Goal: Find specific page/section: Find specific page/section

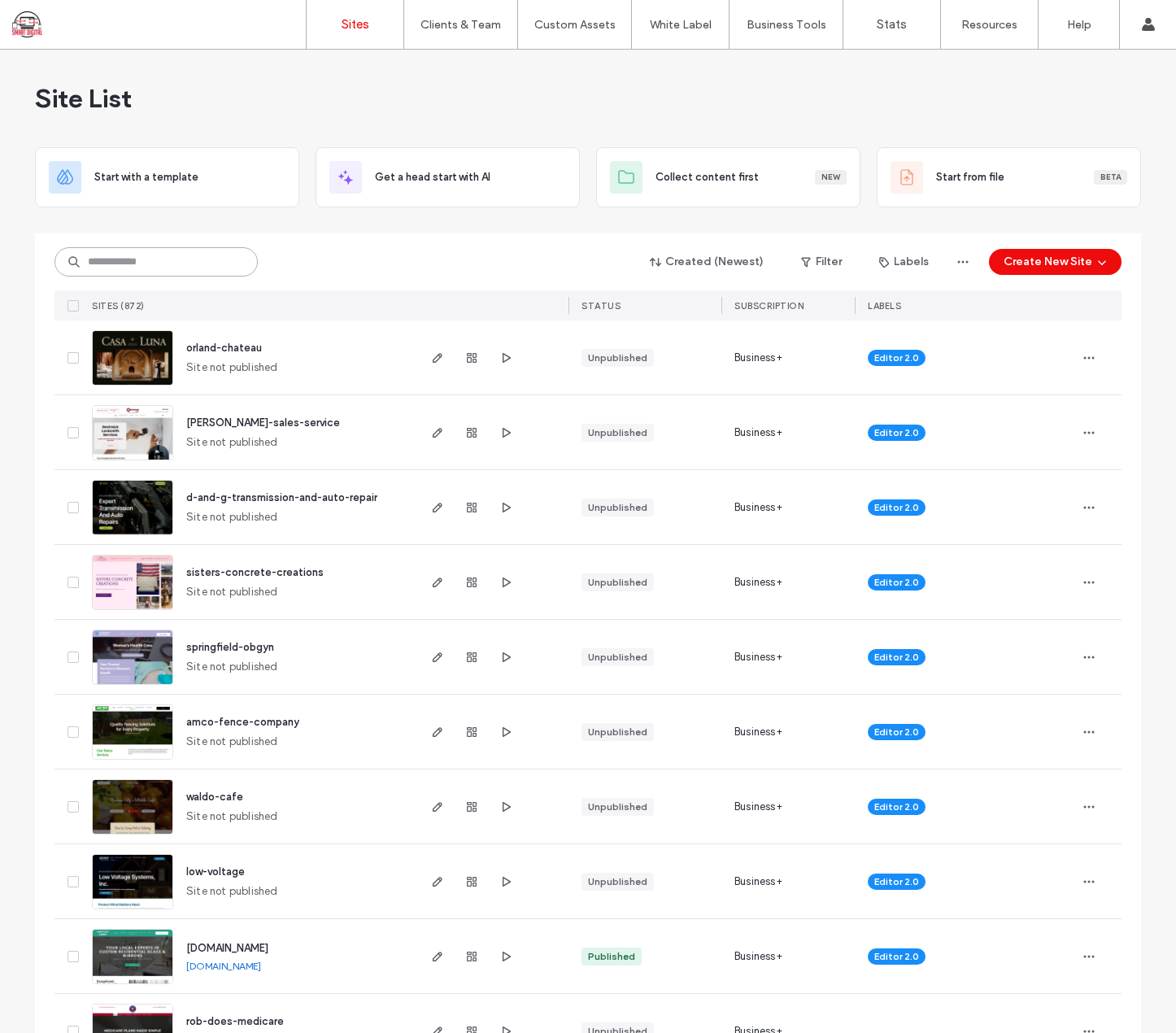
drag, startPoint x: 0, startPoint y: 0, endPoint x: 119, endPoint y: 265, distance: 290.5
click at [119, 265] on input at bounding box center [156, 262] width 203 height 29
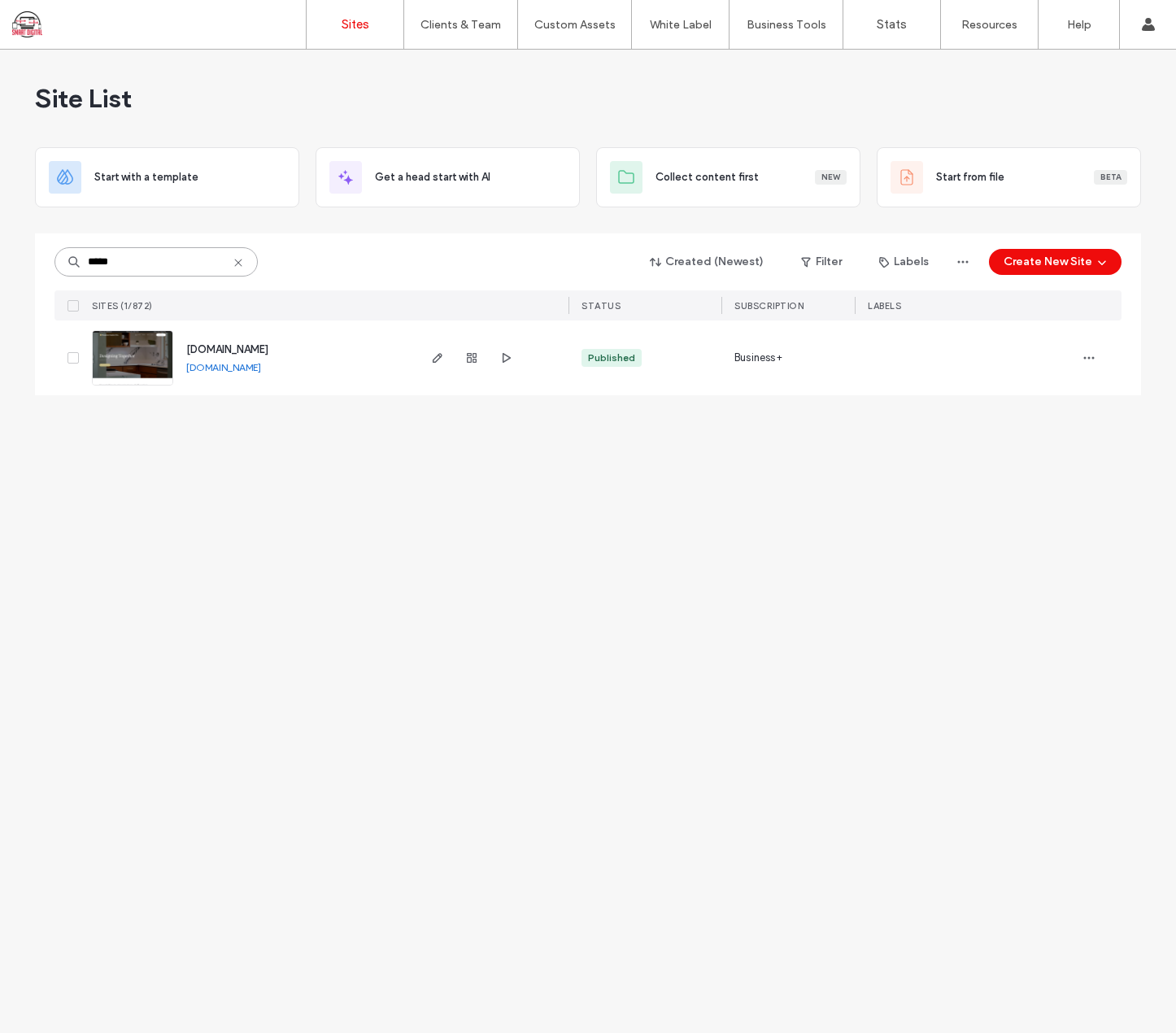
type input "*****"
click at [249, 345] on span "[DOMAIN_NAME]" at bounding box center [227, 349] width 82 height 13
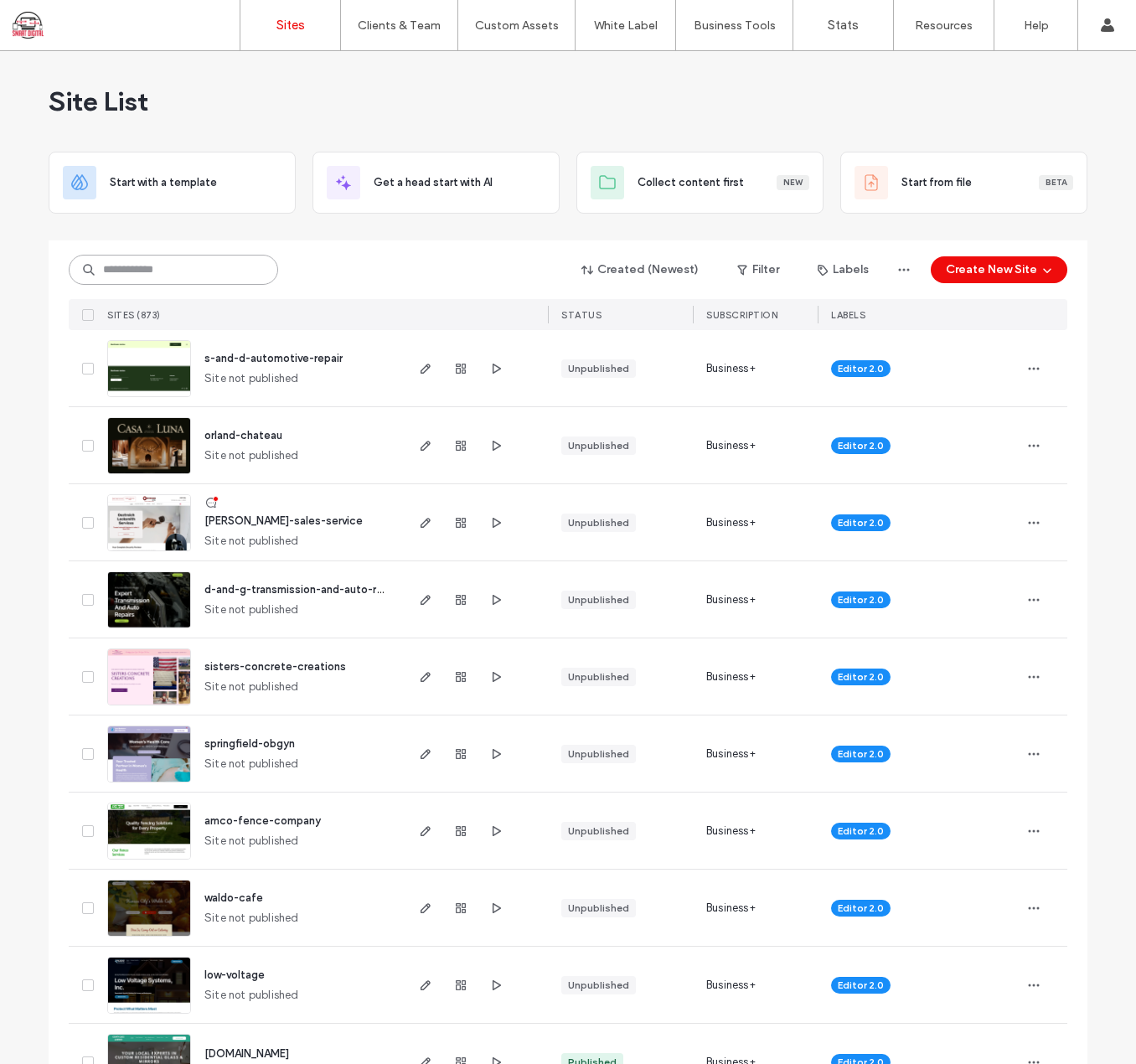
click at [216, 259] on input at bounding box center [173, 270] width 209 height 30
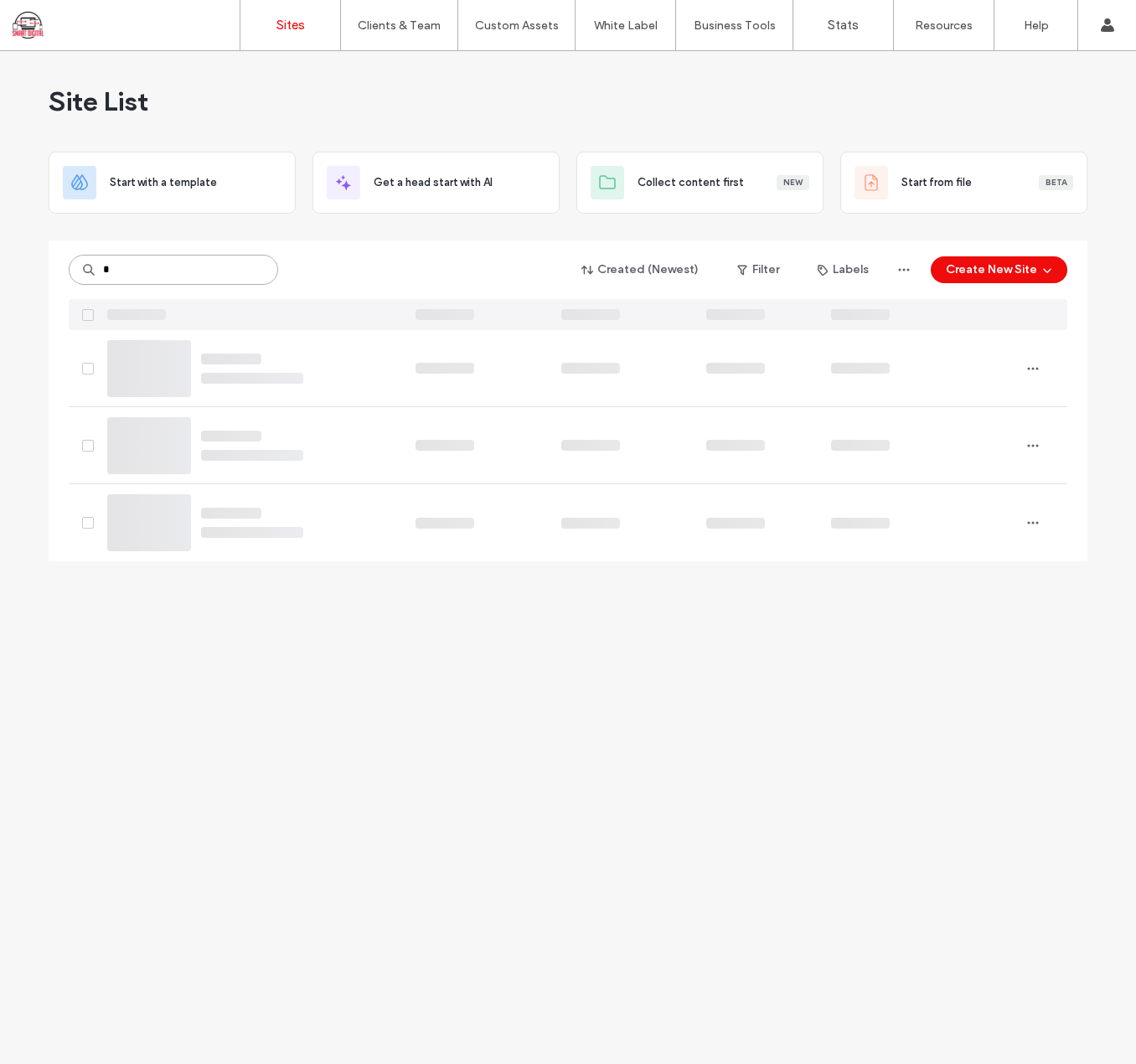
type input "*"
